Goal: Information Seeking & Learning: Understand process/instructions

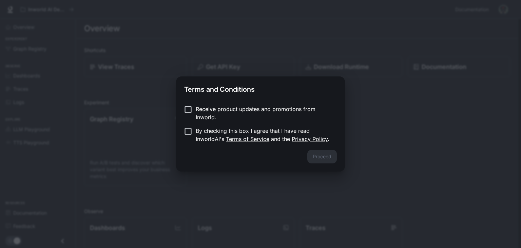
click at [179, 132] on div "Receive product updates and promotions from Inworld. By checking this box I agr…" at bounding box center [260, 124] width 169 height 50
click at [316, 156] on button "Proceed" at bounding box center [322, 157] width 30 height 14
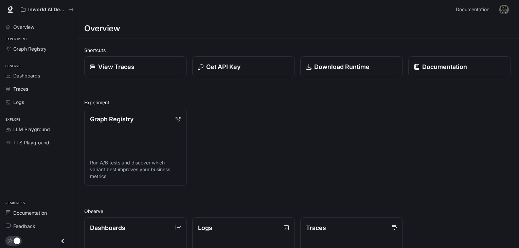
scroll to position [4, 0]
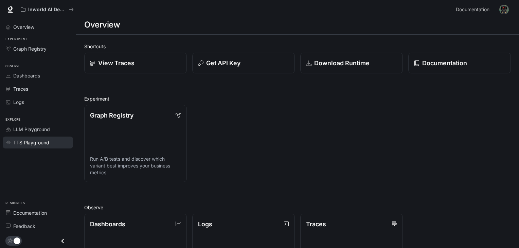
click at [34, 143] on span "TTS Playground" at bounding box center [31, 142] width 36 height 7
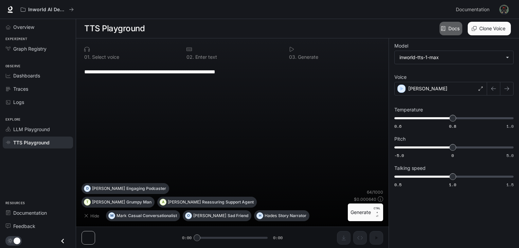
click at [451, 30] on link "Docs" at bounding box center [450, 29] width 23 height 14
